Goal: Task Accomplishment & Management: Use online tool/utility

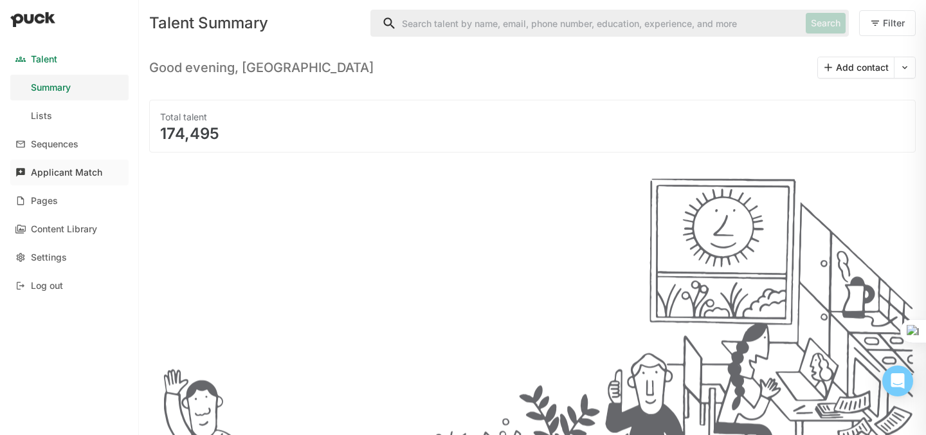
click at [73, 175] on div "Applicant Match" at bounding box center [66, 172] width 71 height 11
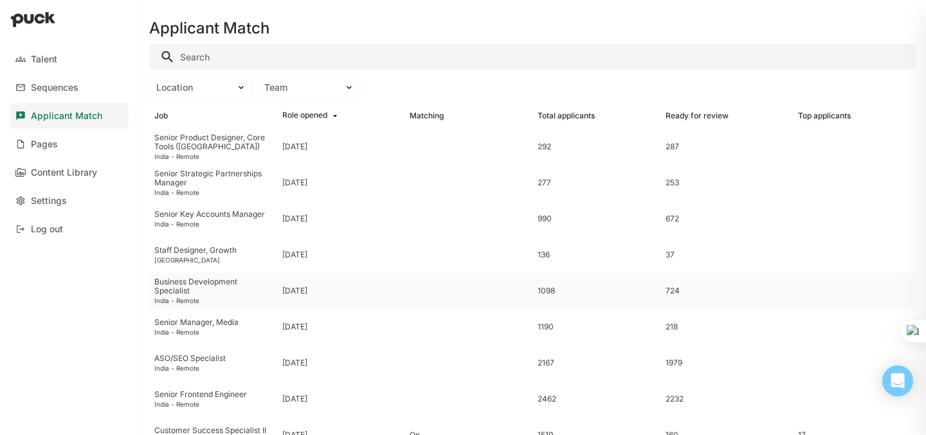
click at [203, 280] on div "Business Development Specialist" at bounding box center [213, 286] width 118 height 19
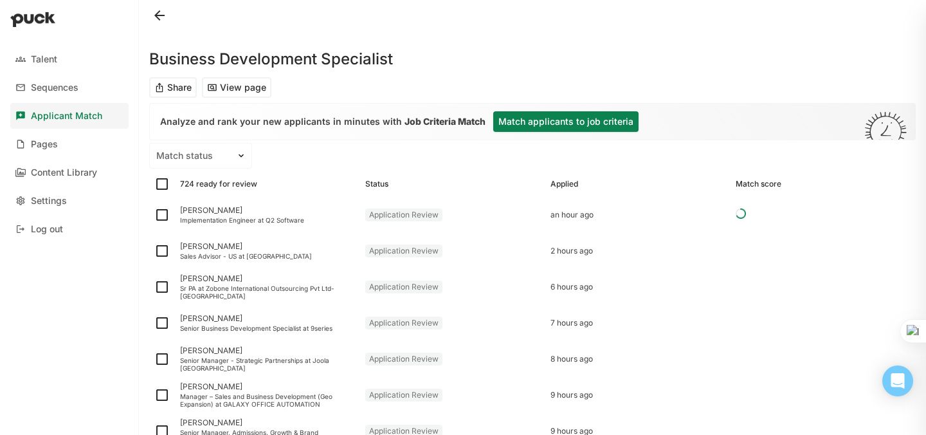
click at [516, 119] on button "Match applicants to job criteria" at bounding box center [565, 121] width 145 height 21
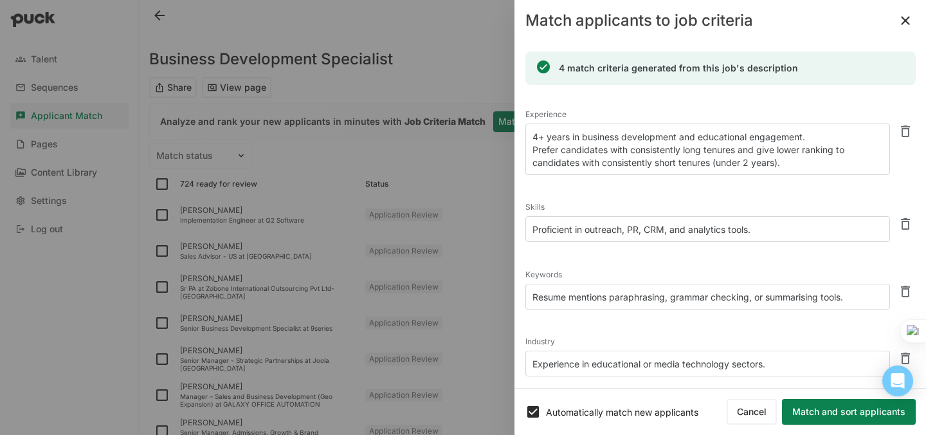
click at [544, 134] on textarea "4+ years in business development and educational engagement. Prefer candidates …" at bounding box center [707, 148] width 365 height 51
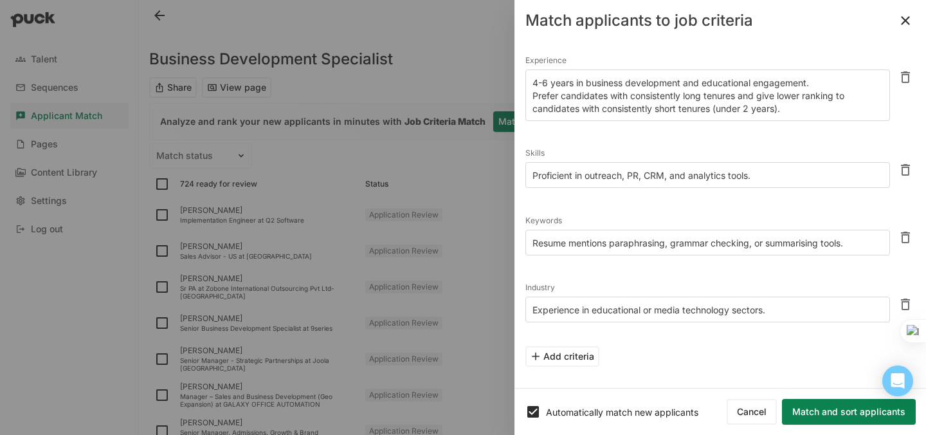
scroll to position [55, 0]
click at [749, 107] on textarea "4-6 years in business development and educational engagement. Prefer candidates…" at bounding box center [707, 93] width 365 height 51
click at [774, 106] on textarea "4-6 years in business development and educational engagement. Prefer candidates…" at bounding box center [707, 93] width 365 height 51
type textarea "4-6 years in business development and educational engagement. Prefer candidates…"
click at [587, 169] on textarea "Proficient in outreach, PR, CRM, and analytics tools." at bounding box center [707, 174] width 365 height 26
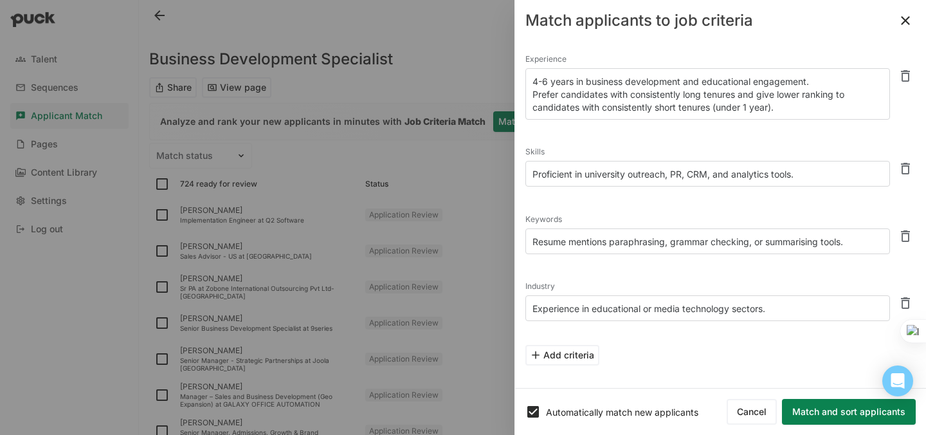
click at [681, 173] on textarea "Proficient in university outreach, PR, CRM, and analytics tools." at bounding box center [707, 174] width 365 height 26
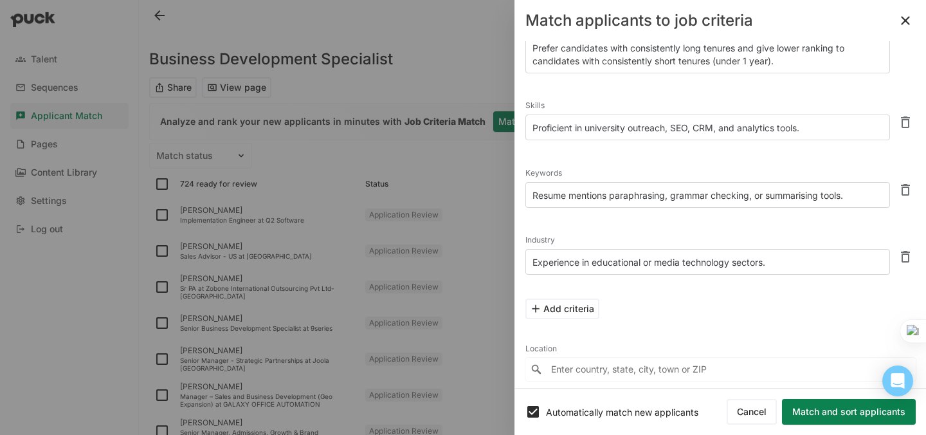
scroll to position [104, 0]
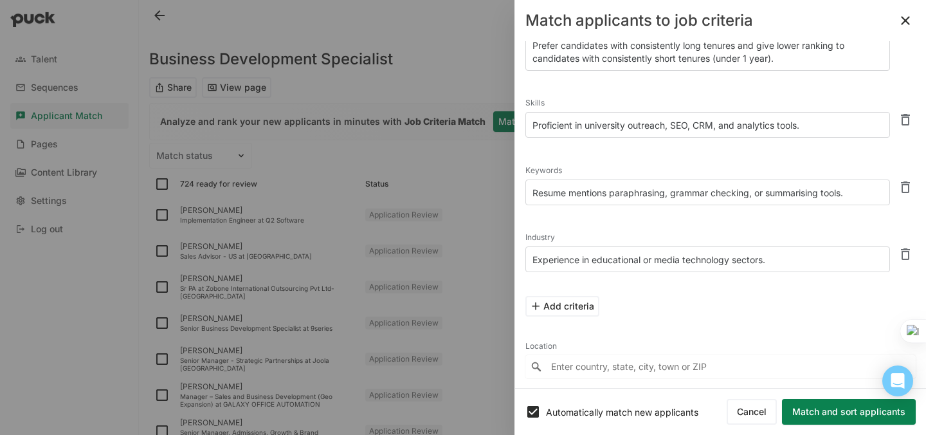
drag, startPoint x: 587, startPoint y: 126, endPoint x: 777, endPoint y: 127, distance: 190.4
click at [777, 127] on textarea "Proficient in university outreach, SEO, CRM, and analytics tools." at bounding box center [707, 125] width 365 height 26
drag, startPoint x: 799, startPoint y: 126, endPoint x: 586, endPoint y: 123, distance: 213.6
click at [586, 123] on textarea "Proficient in university outreach, SEO, CRM, and analytics tools." at bounding box center [707, 125] width 365 height 26
type textarea "Proficient in university outreach, SEO, CRM, and analytics tools."
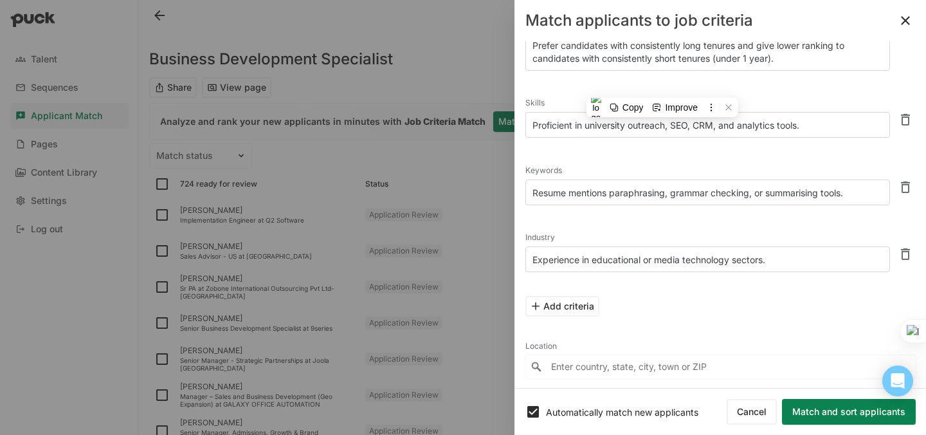
drag, startPoint x: 856, startPoint y: 194, endPoint x: 612, endPoint y: 193, distance: 244.4
click at [612, 193] on textarea "Resume mentions paraphrasing, grammar checking, or summarising tools." at bounding box center [707, 192] width 365 height 26
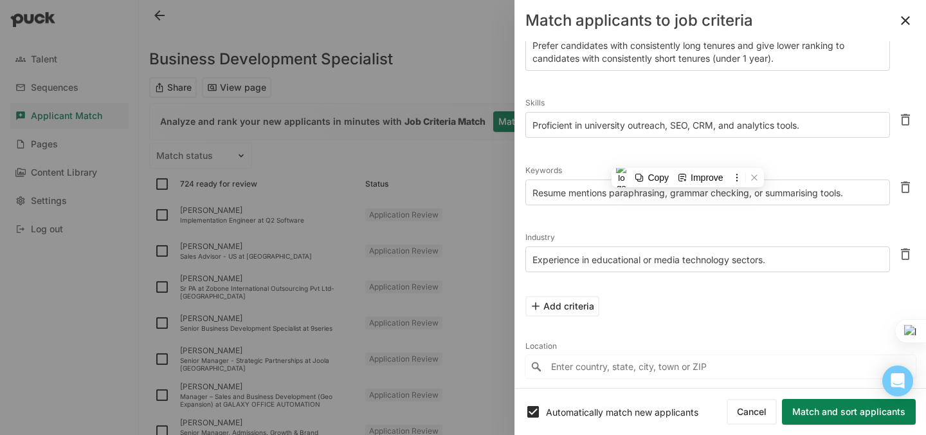
paste textarea "university outreach, SEO, CRM, and analytics tools"
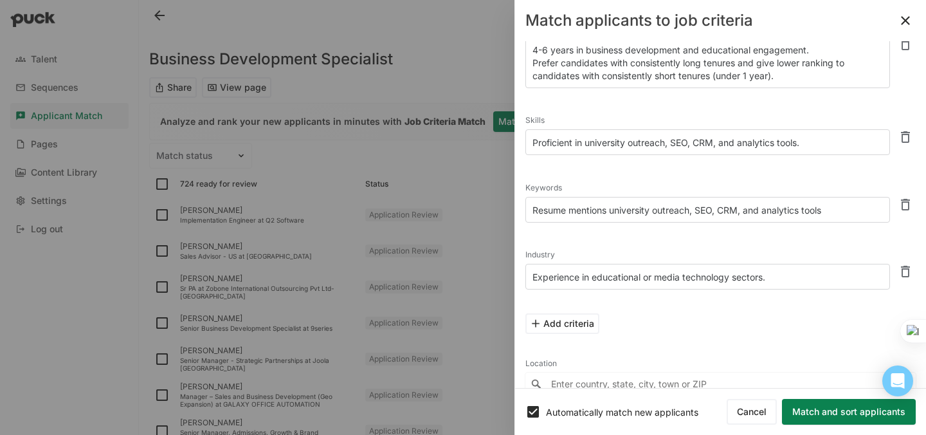
scroll to position [122, 0]
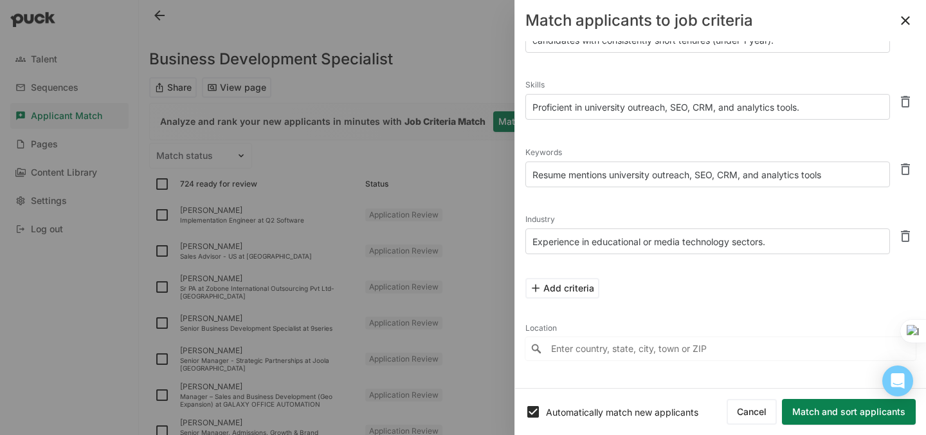
type textarea "Resume mentions university outreach, SEO, CRM, and analytics tools"
click at [895, 233] on button at bounding box center [905, 236] width 21 height 21
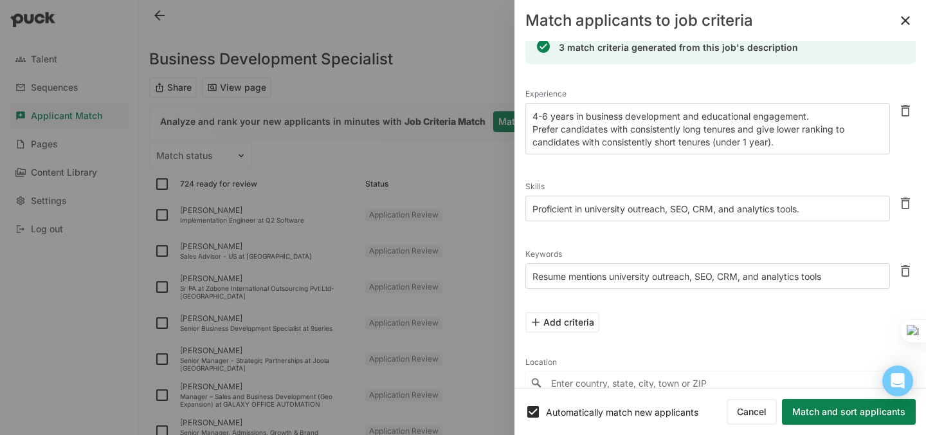
click at [838, 412] on button "Match and sort applicants" at bounding box center [849, 412] width 134 height 26
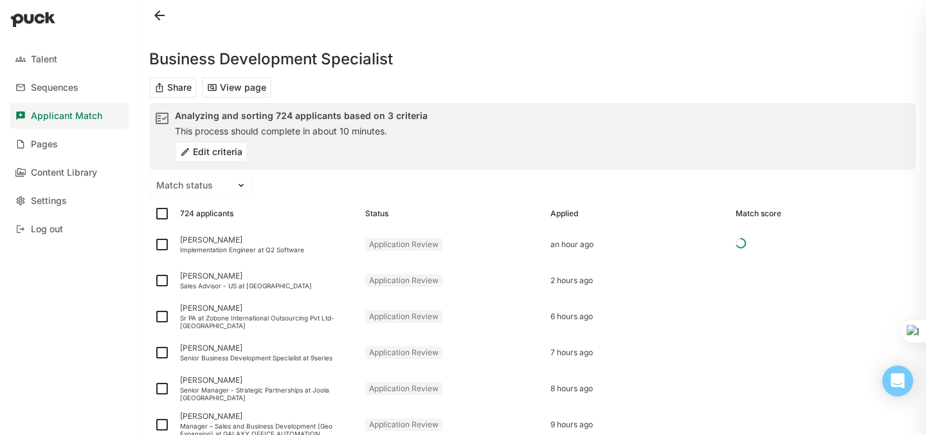
click at [840, 407] on div at bounding box center [463, 217] width 926 height 435
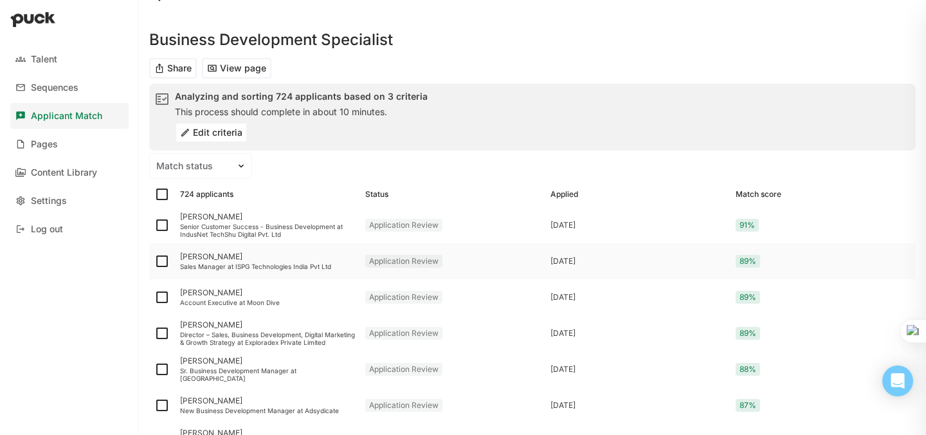
scroll to position [0, 0]
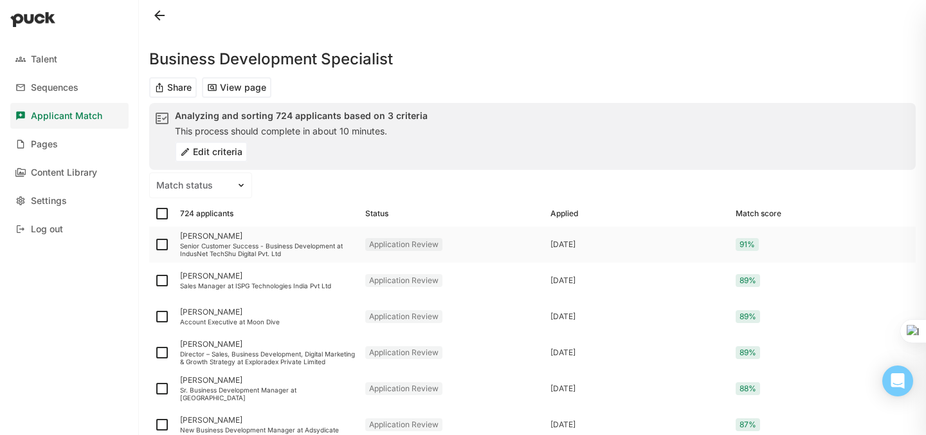
click at [206, 233] on div "[PERSON_NAME]" at bounding box center [267, 236] width 175 height 9
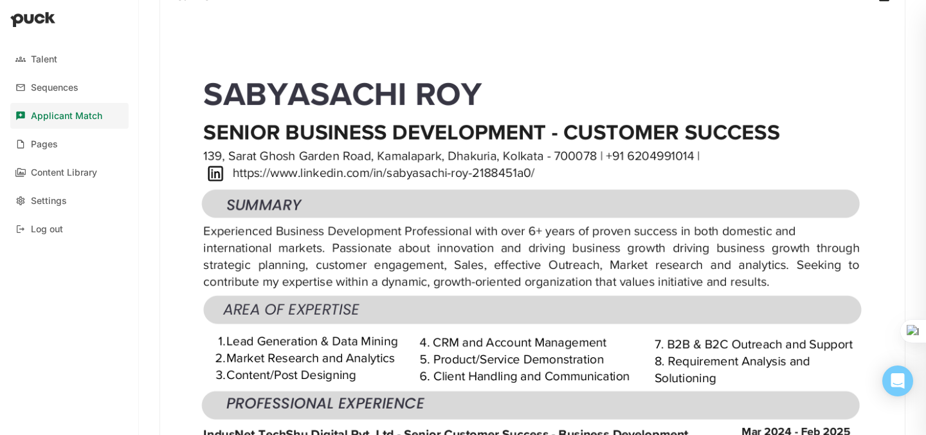
scroll to position [1035, 0]
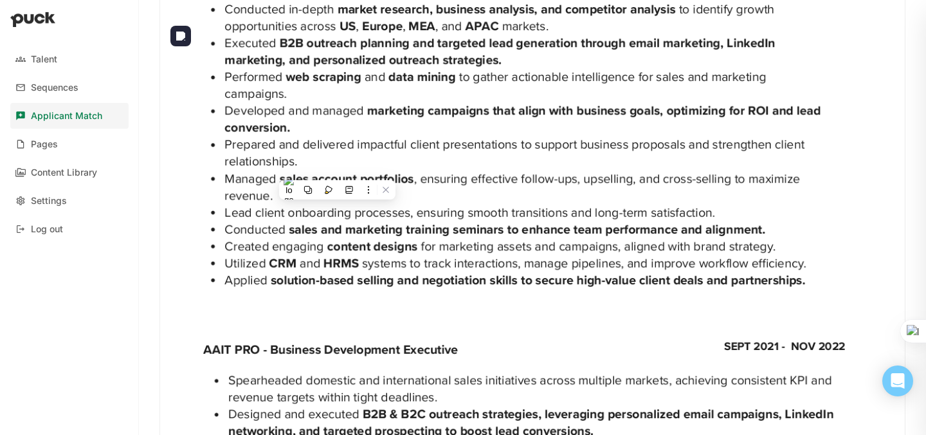
scroll to position [1791, 0]
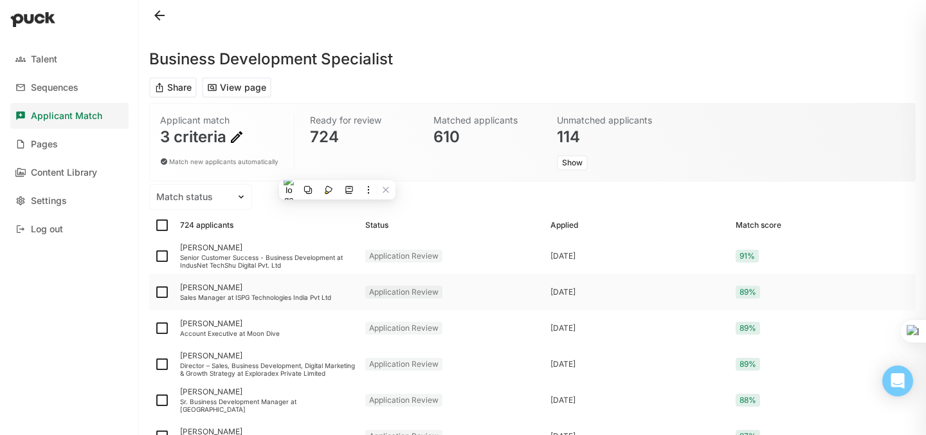
click at [206, 290] on div "[PERSON_NAME]" at bounding box center [267, 287] width 175 height 9
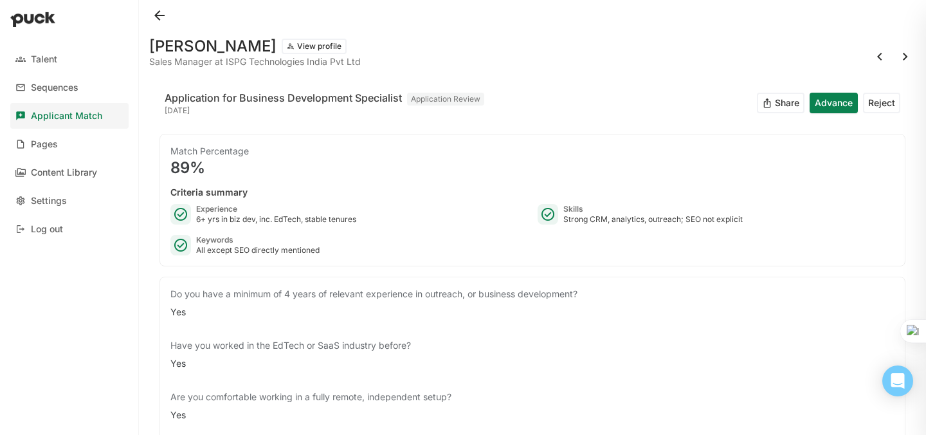
click at [160, 17] on button at bounding box center [159, 15] width 21 height 21
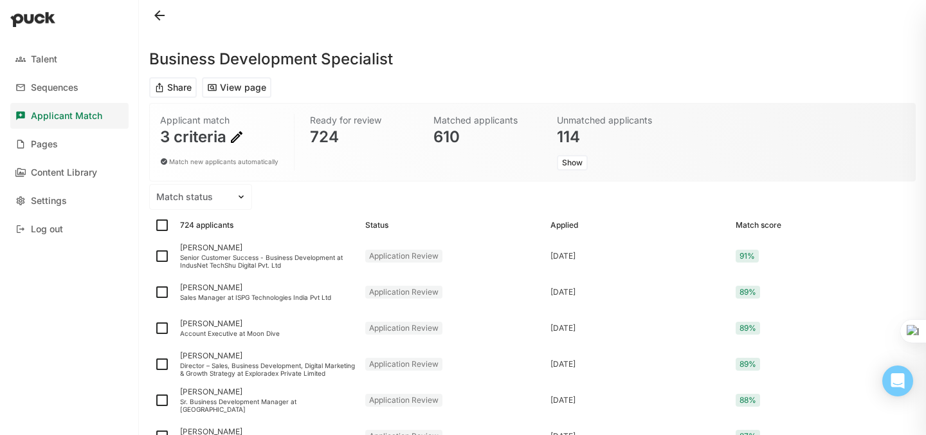
click at [234, 137] on img at bounding box center [236, 136] width 15 height 15
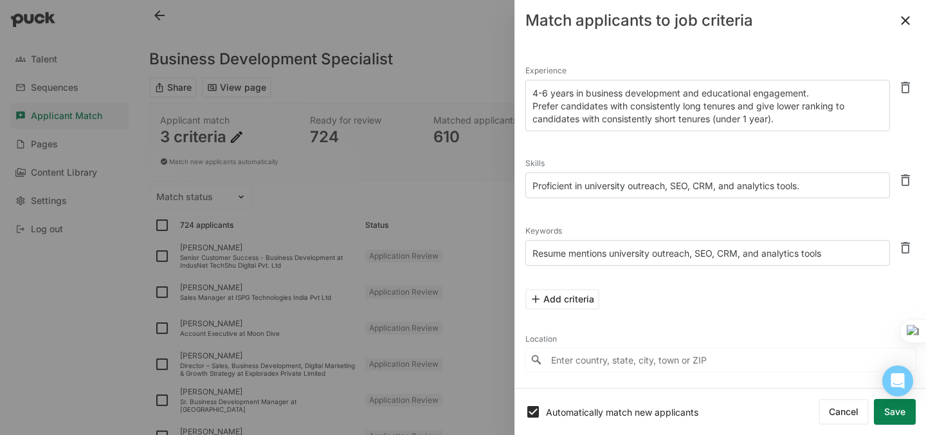
click at [547, 94] on textarea "4-6 years in business development and educational engagement. Prefer candidates…" at bounding box center [707, 105] width 365 height 51
type textarea "4 OR 5 years in business development and educational engagement. Prefer candida…"
click at [824, 406] on button "Match and sort applicants" at bounding box center [849, 412] width 134 height 26
click at [824, 416] on button "Match and sort applicants" at bounding box center [849, 412] width 134 height 26
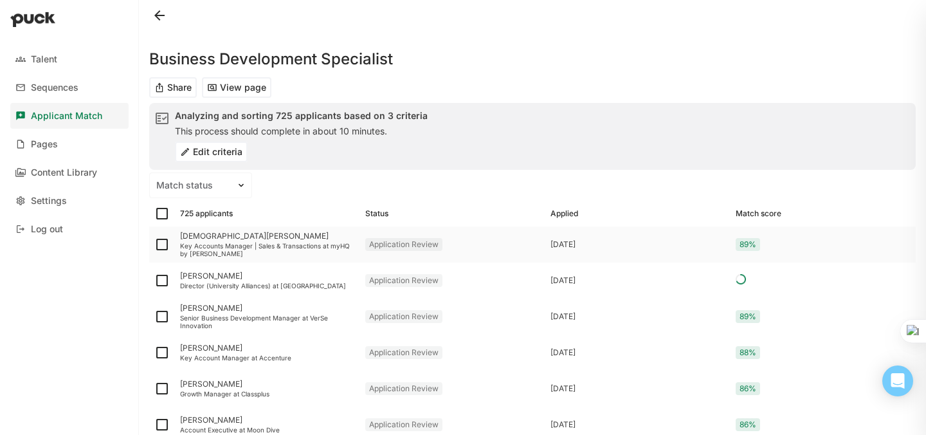
click at [217, 234] on div "[DEMOGRAPHIC_DATA][PERSON_NAME]" at bounding box center [267, 236] width 175 height 9
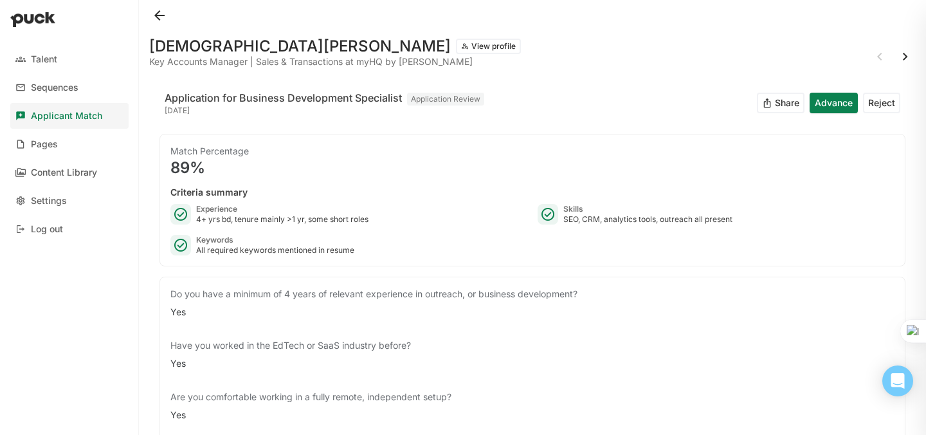
click at [158, 15] on button at bounding box center [159, 15] width 21 height 21
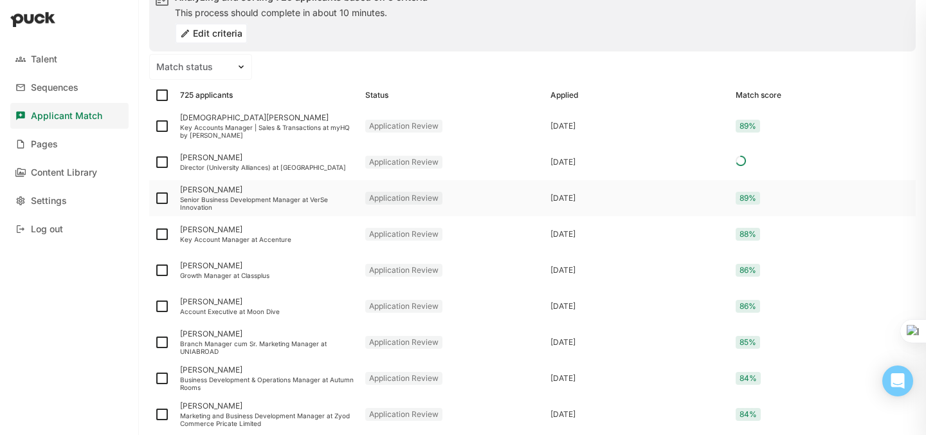
scroll to position [119, 0]
click at [200, 264] on div "[PERSON_NAME]" at bounding box center [267, 264] width 175 height 9
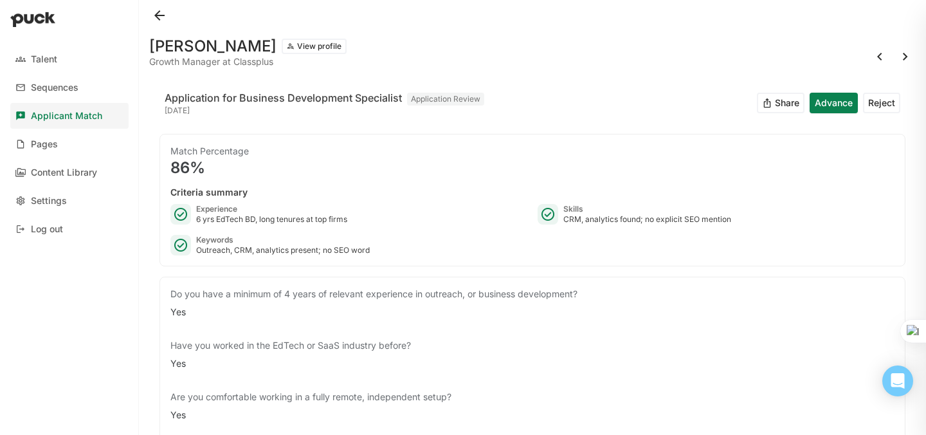
click at [155, 19] on button at bounding box center [159, 15] width 21 height 21
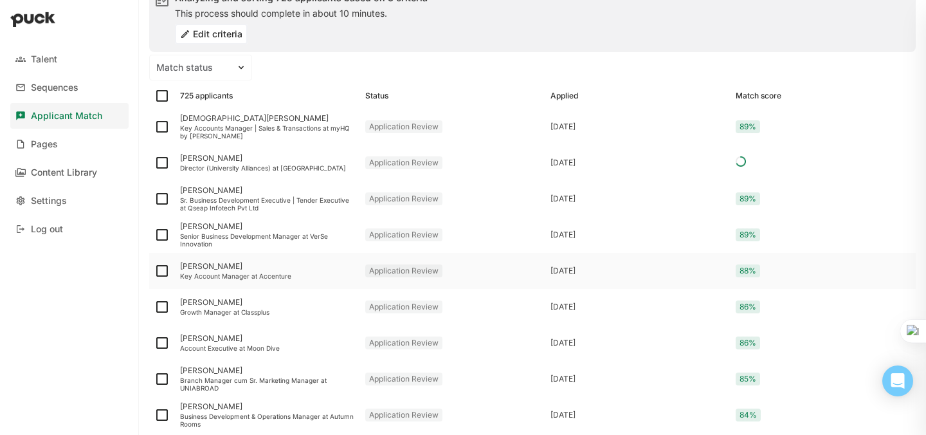
scroll to position [117, 0]
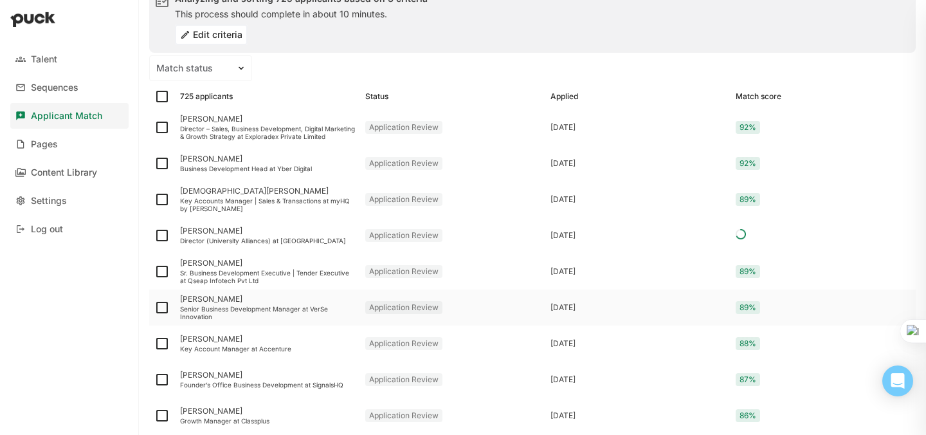
click at [211, 297] on div "[PERSON_NAME]" at bounding box center [267, 299] width 175 height 9
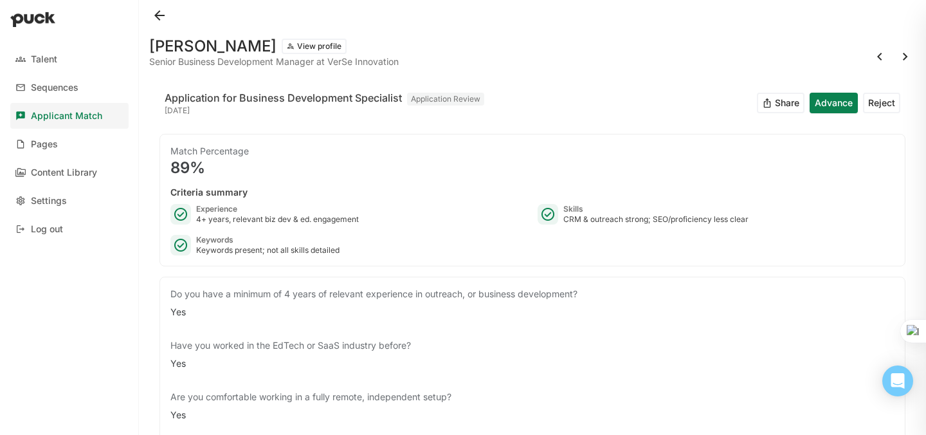
click at [158, 13] on button at bounding box center [159, 15] width 21 height 21
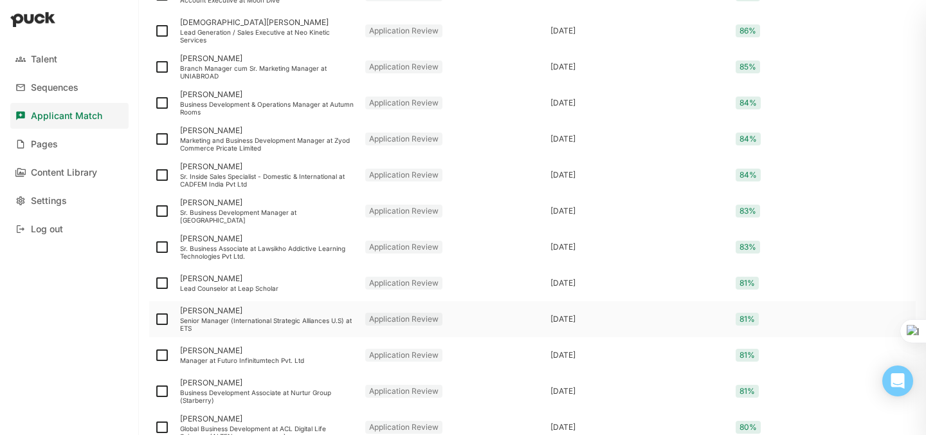
scroll to position [569, 0]
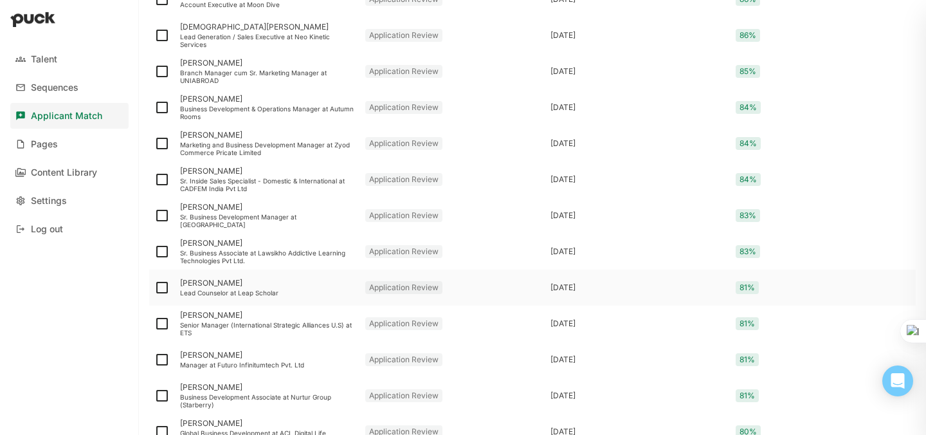
click at [233, 284] on div "[PERSON_NAME]" at bounding box center [267, 283] width 175 height 9
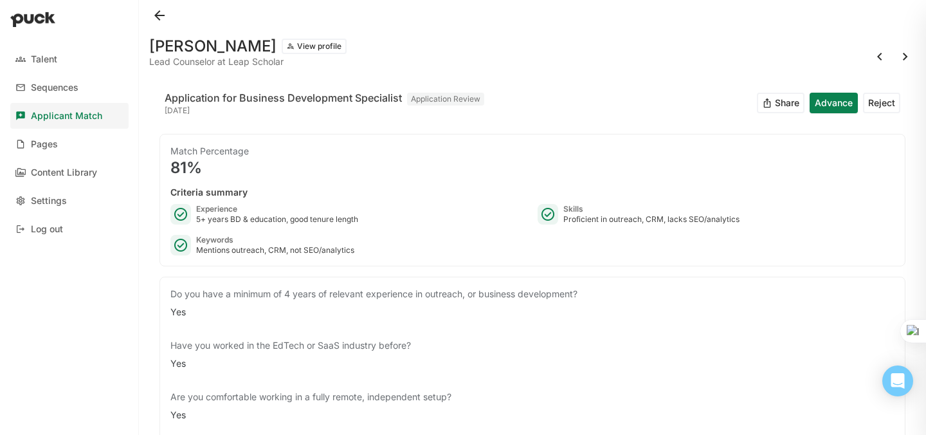
click at [161, 18] on button at bounding box center [159, 15] width 21 height 21
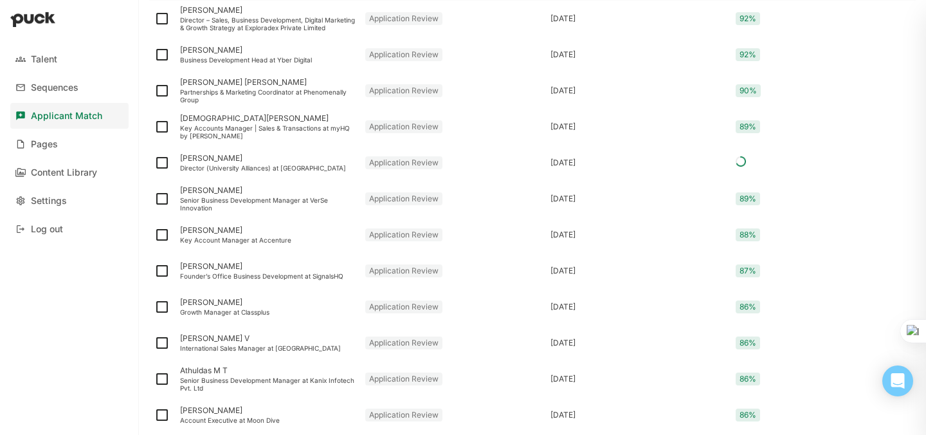
scroll to position [318, 0]
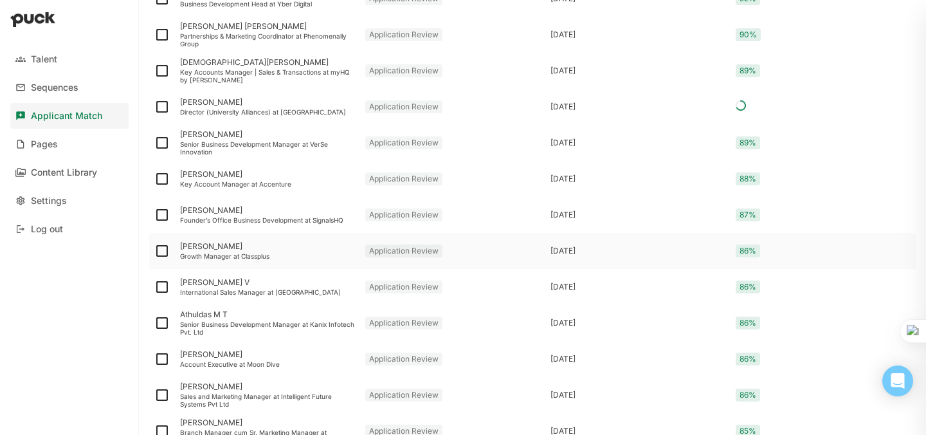
click at [195, 248] on div "[PERSON_NAME]" at bounding box center [267, 246] width 175 height 9
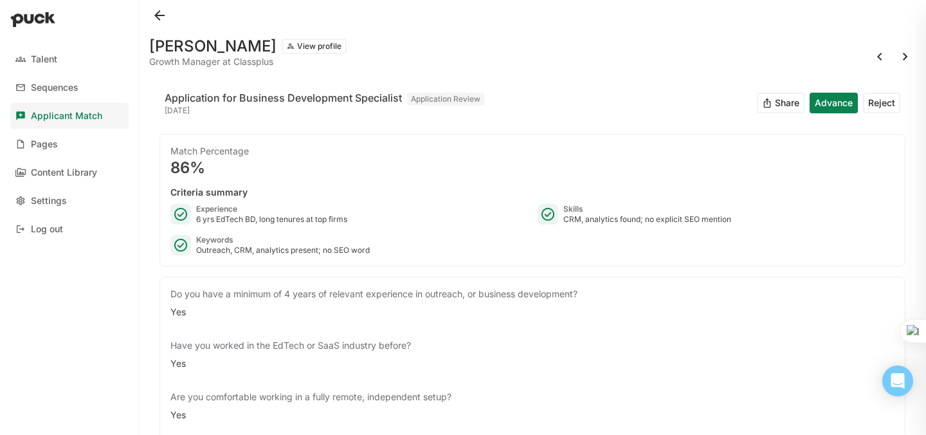
click at [160, 19] on button at bounding box center [159, 15] width 21 height 21
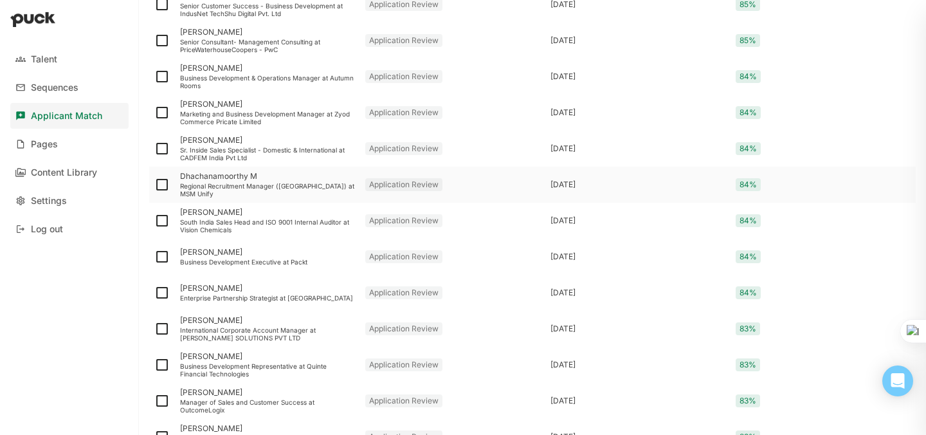
scroll to position [865, 0]
click at [211, 253] on div "[PERSON_NAME]" at bounding box center [267, 250] width 175 height 9
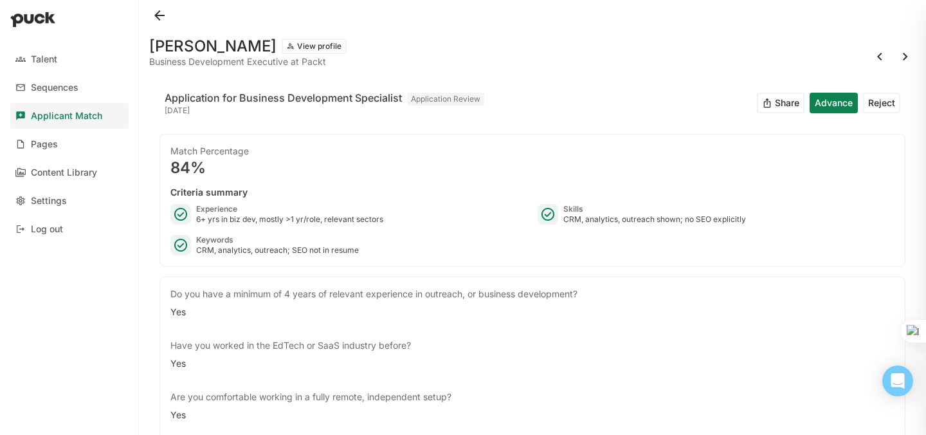
click at [158, 12] on button at bounding box center [159, 15] width 21 height 21
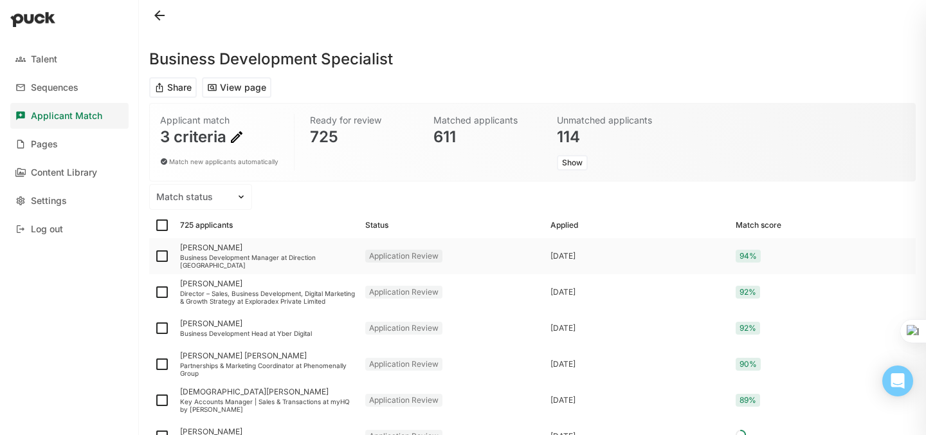
click at [219, 248] on div "[PERSON_NAME]" at bounding box center [267, 247] width 175 height 9
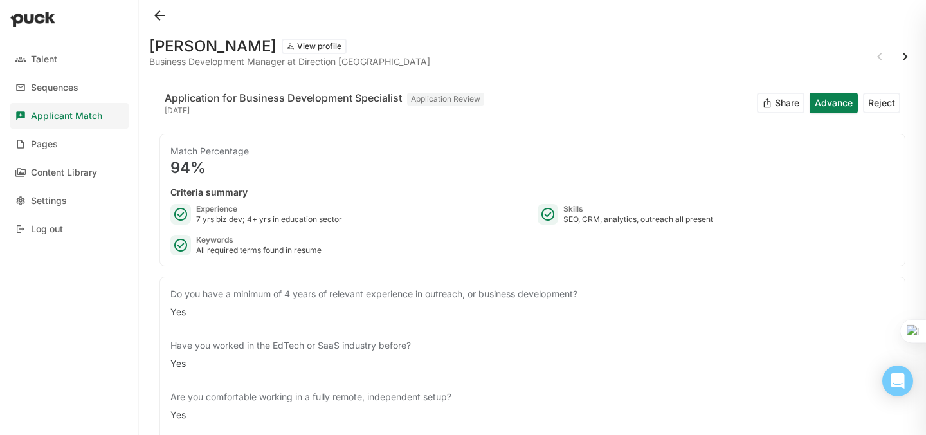
click at [162, 17] on button at bounding box center [159, 15] width 21 height 21
